Goal: Task Accomplishment & Management: Manage account settings

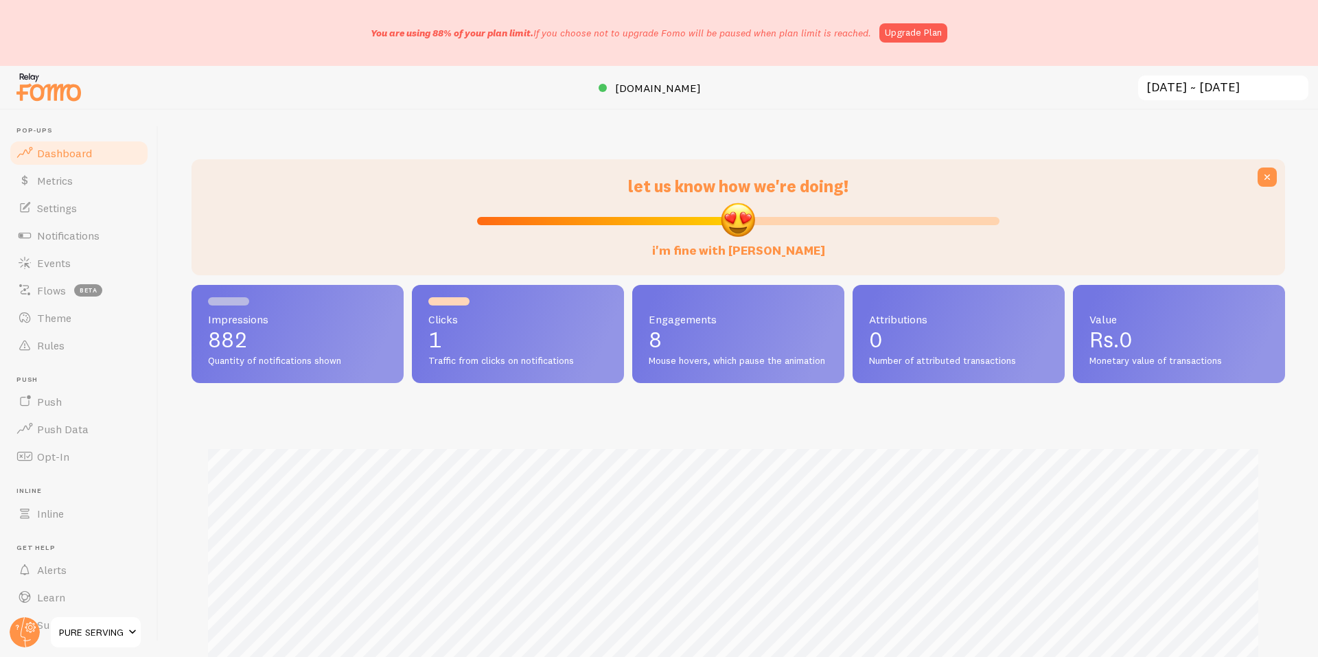
scroll to position [360, 1083]
click at [66, 242] on span "Notifications" at bounding box center [68, 236] width 62 height 14
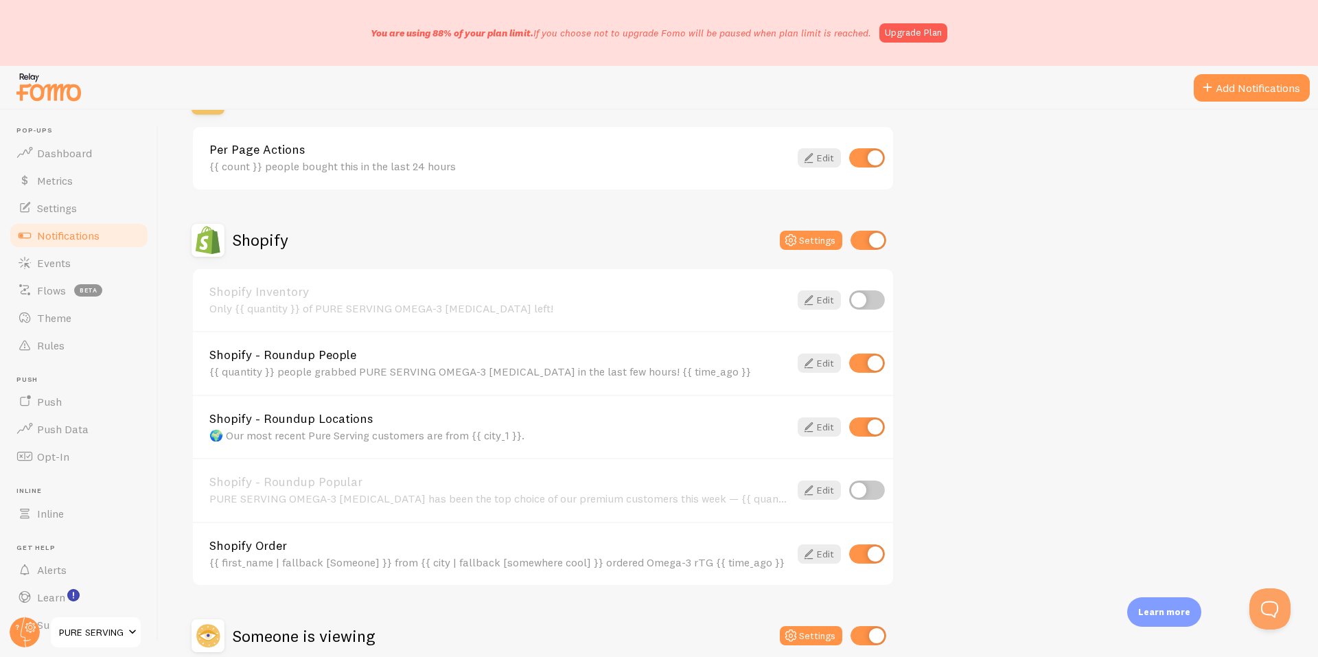
scroll to position [1144, 0]
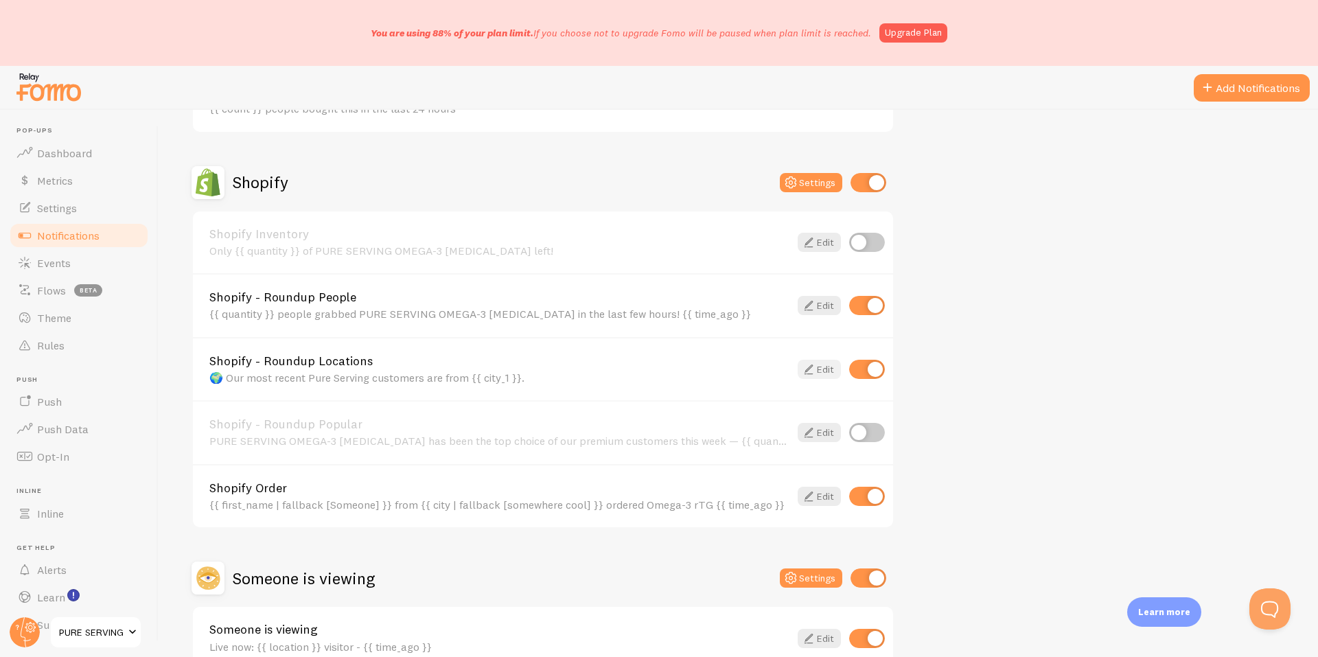
click at [811, 366] on icon at bounding box center [808, 369] width 16 height 16
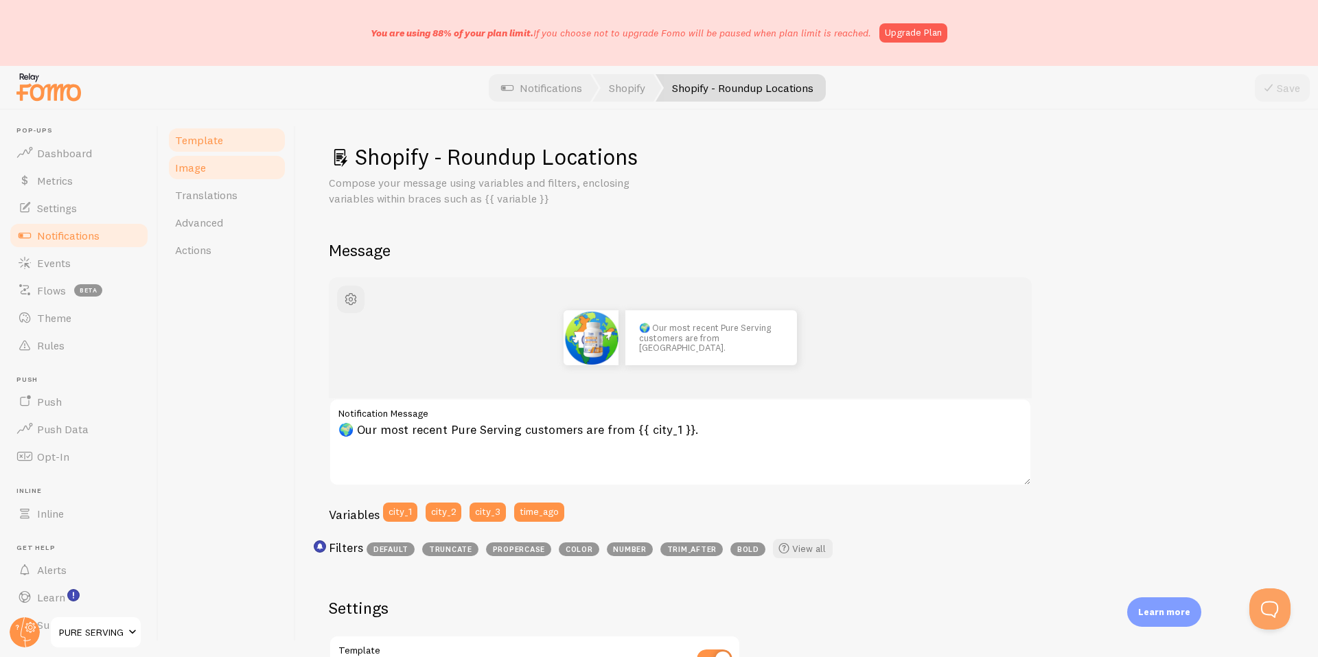
click at [212, 173] on link "Image" at bounding box center [227, 167] width 120 height 27
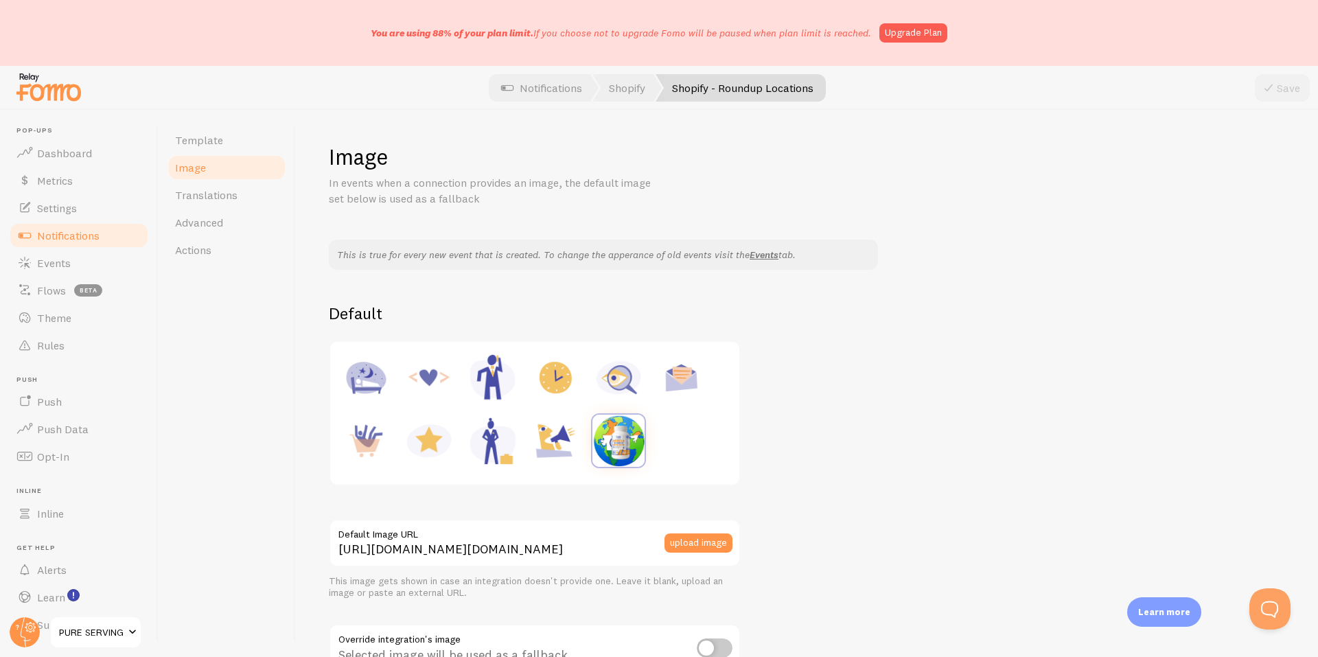
click at [537, 99] on link "Notifications" at bounding box center [542, 87] width 114 height 27
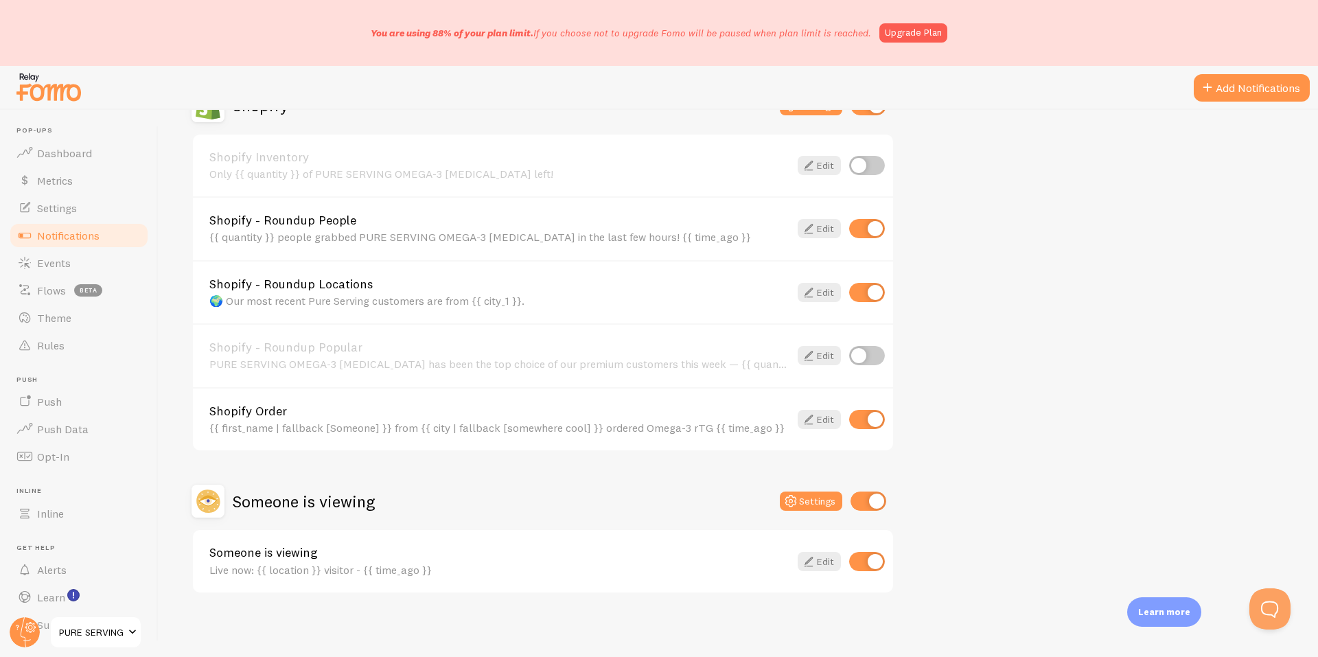
scroll to position [1224, 0]
click at [507, 558] on div "Someone is viewing Live now: {{ location }} visitor - {{ time_ago }}" at bounding box center [499, 559] width 580 height 30
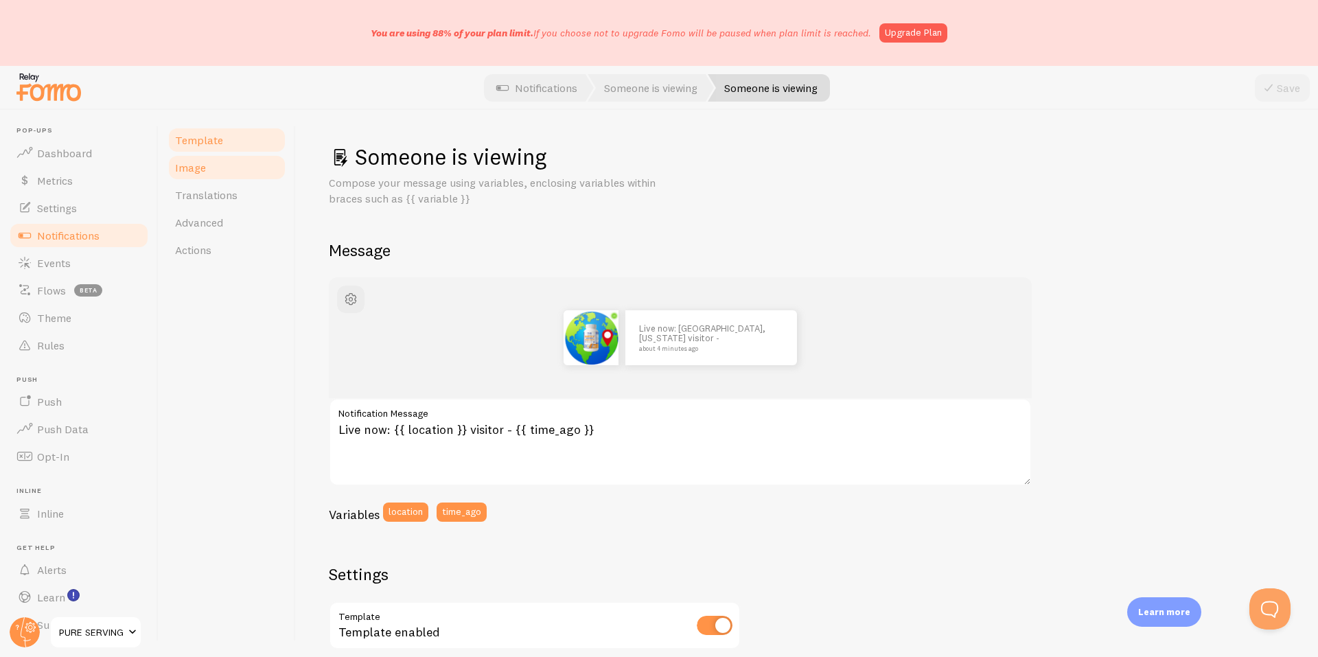
click at [217, 176] on link "Image" at bounding box center [227, 167] width 120 height 27
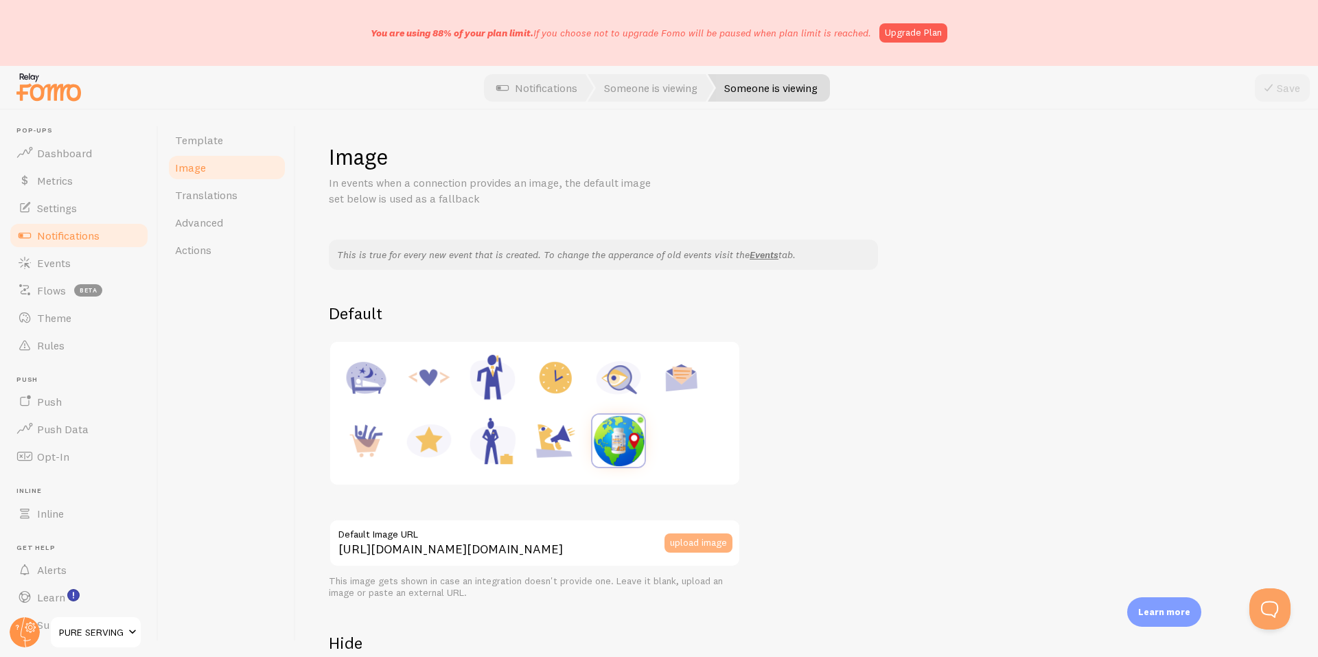
click at [704, 541] on button "upload image" at bounding box center [698, 542] width 68 height 19
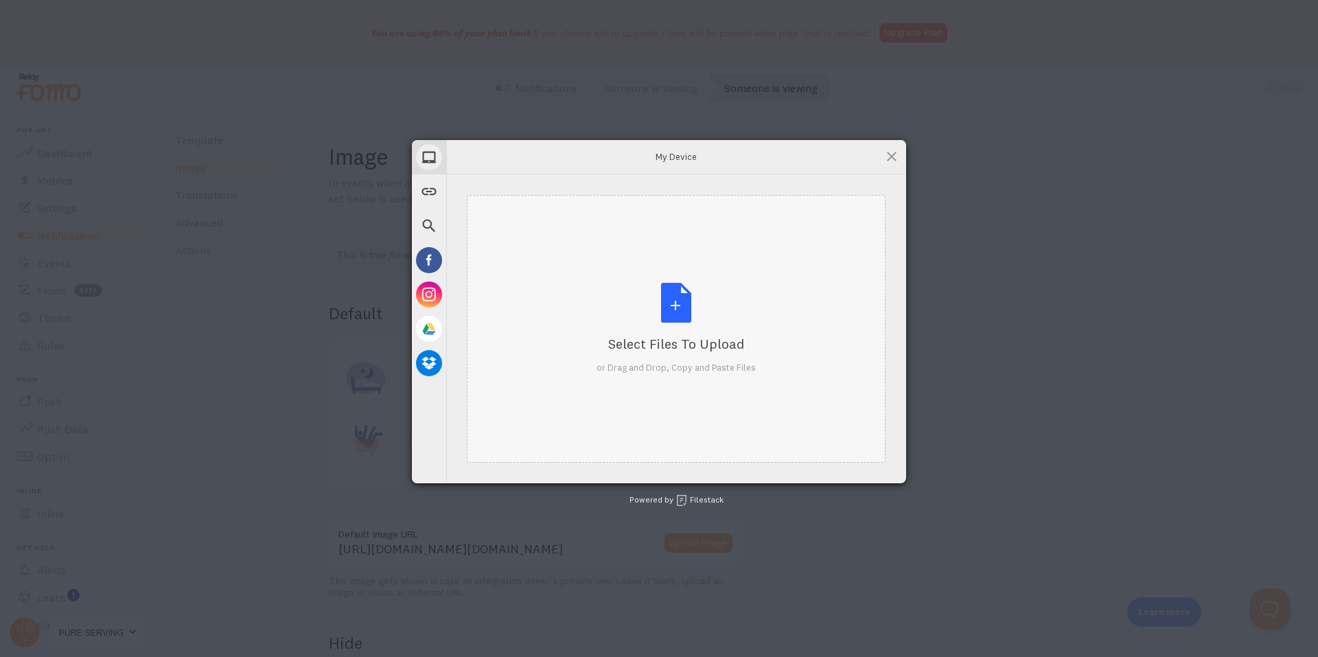
click at [662, 329] on div "Select Files to Upload or Drag and Drop, Copy and Paste Files" at bounding box center [675, 328] width 159 height 91
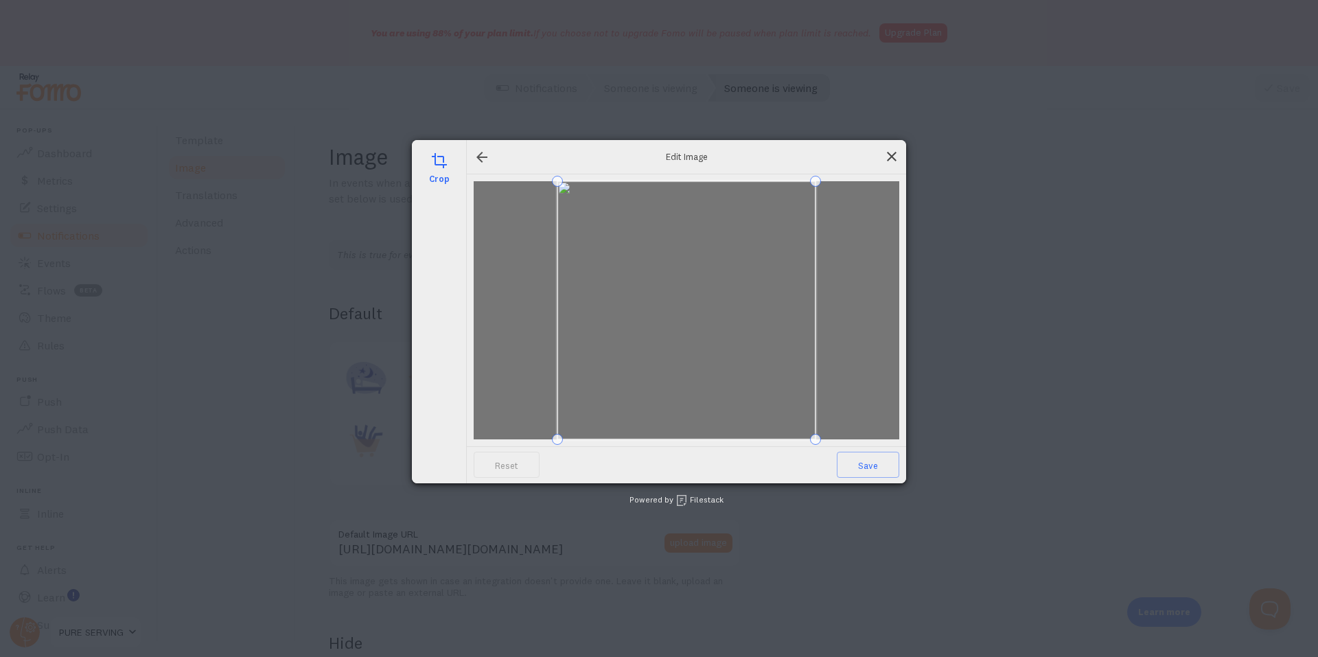
click at [884, 156] on span at bounding box center [891, 156] width 15 height 15
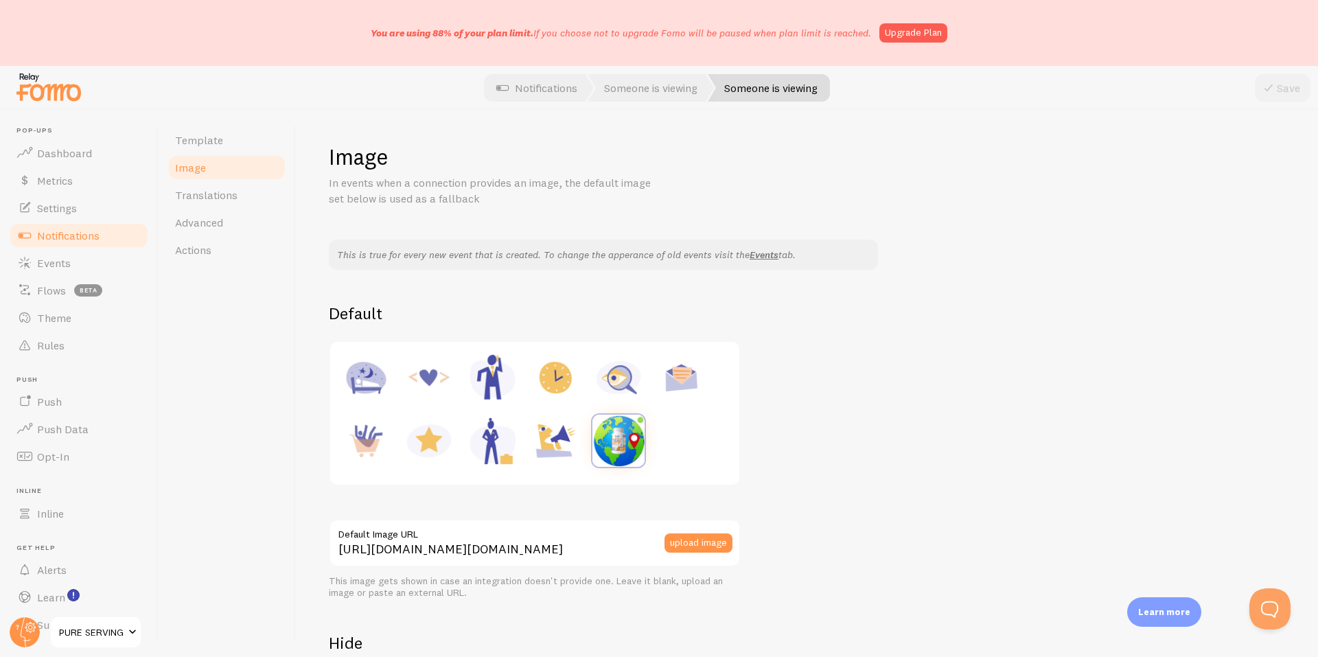
click at [629, 441] on img at bounding box center [618, 441] width 52 height 52
click at [696, 537] on button "upload image" at bounding box center [698, 542] width 68 height 19
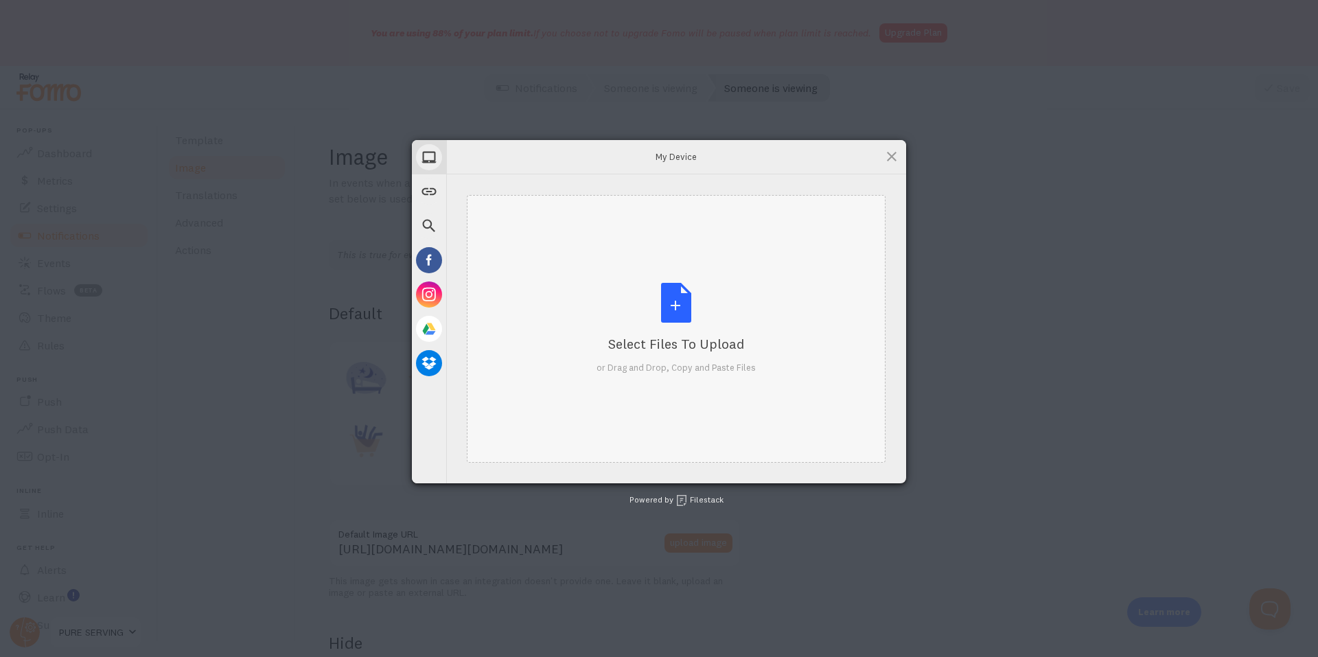
click at [663, 296] on div "Select Files to Upload or Drag and Drop, Copy and Paste Files" at bounding box center [675, 328] width 159 height 91
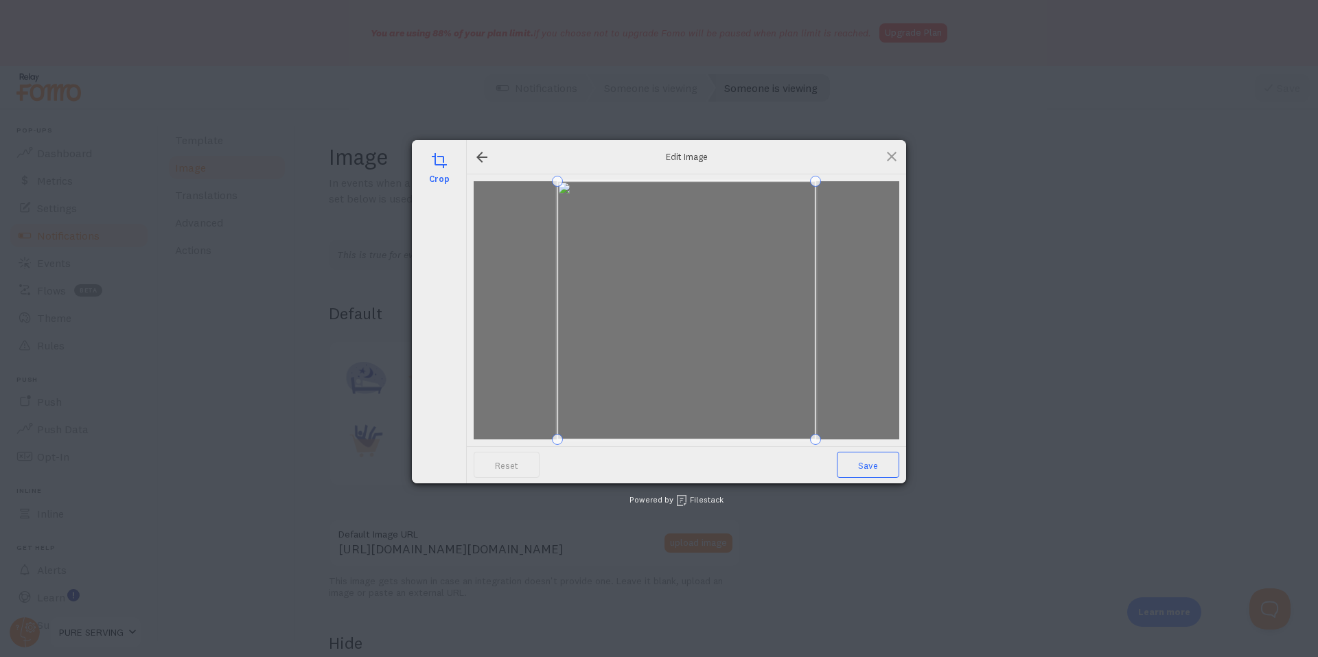
click at [863, 471] on span "Save" at bounding box center [868, 465] width 62 height 26
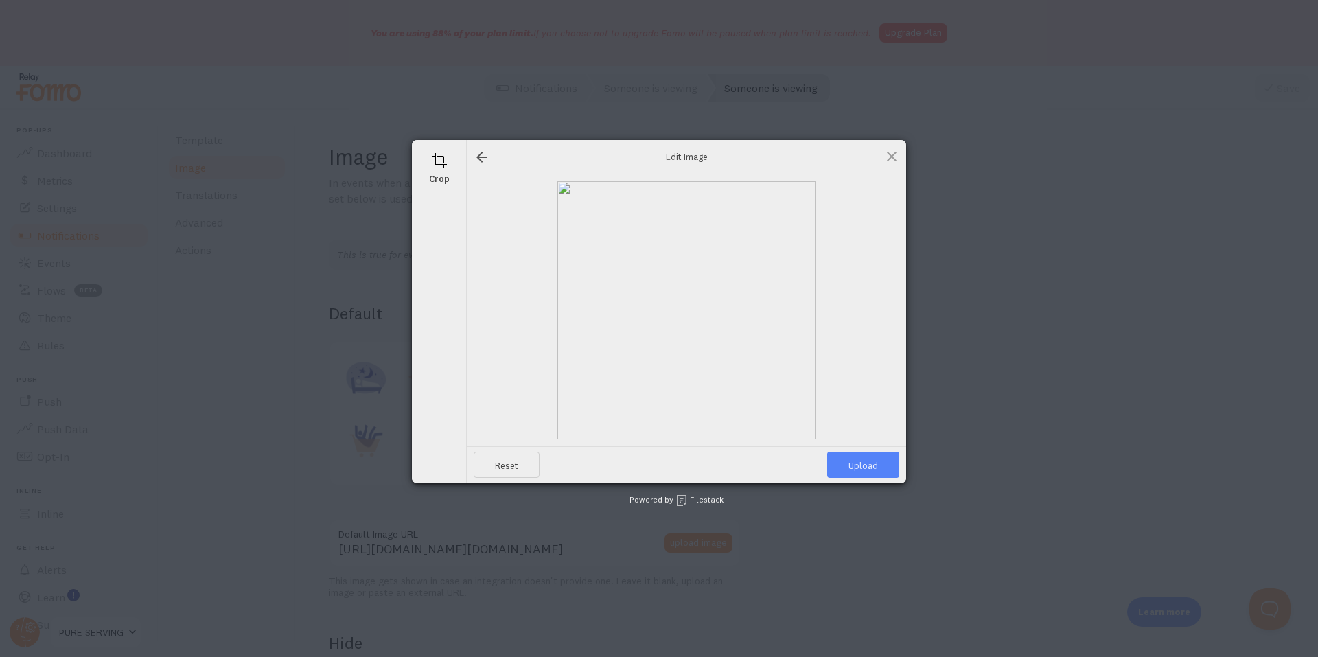
click at [863, 471] on span "Upload" at bounding box center [863, 465] width 72 height 26
type input "[URL][DOMAIN_NAME][DOMAIN_NAME]"
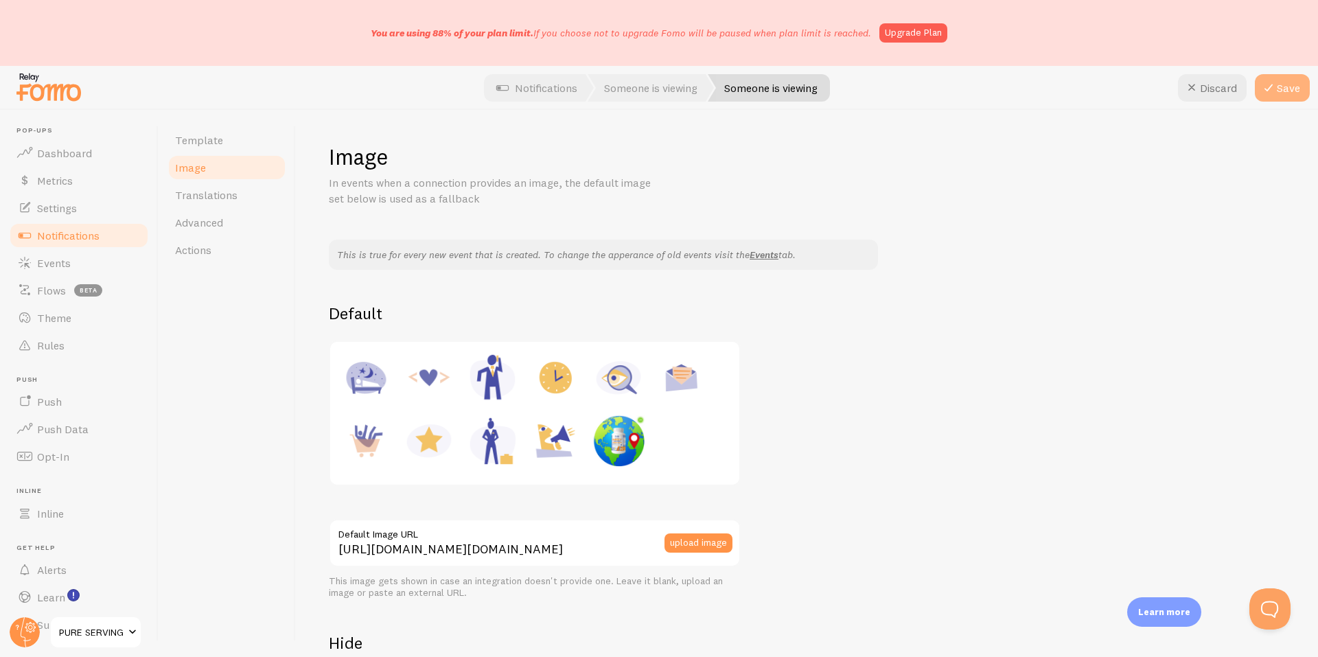
click at [1268, 91] on icon at bounding box center [1268, 88] width 16 height 16
click at [224, 198] on span "Translations" at bounding box center [206, 195] width 62 height 14
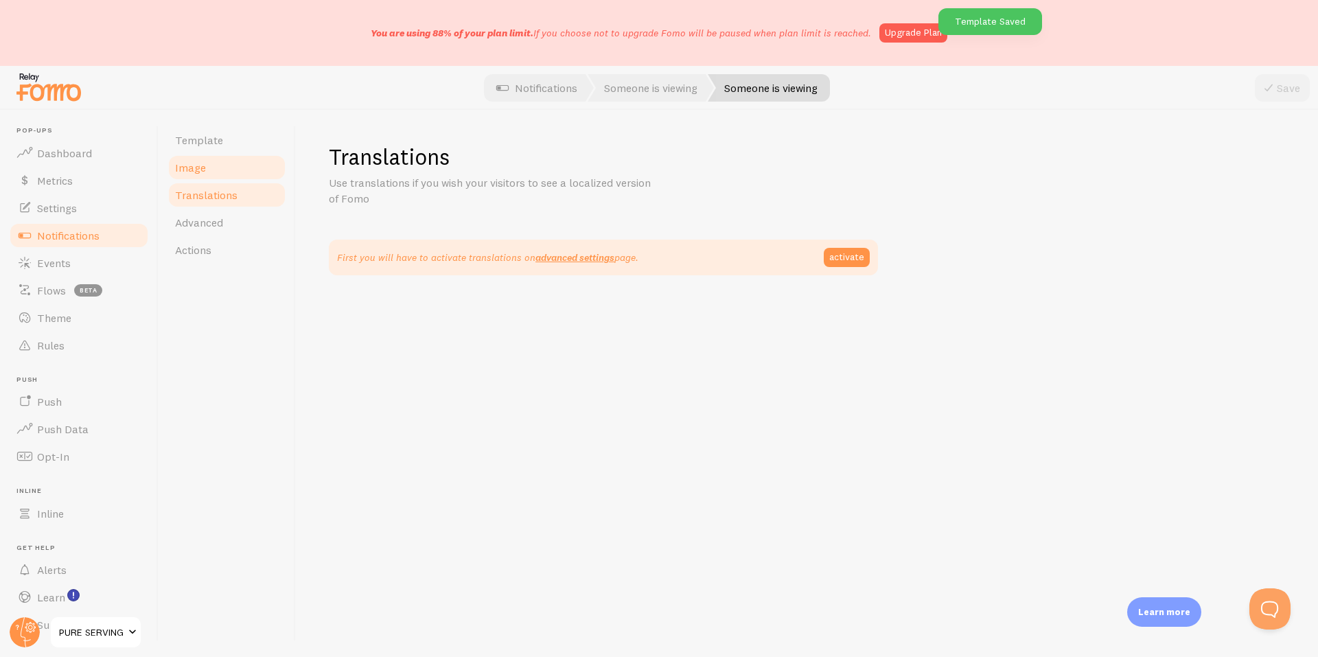
click at [202, 170] on span "Image" at bounding box center [190, 168] width 31 height 14
